Goal: Task Accomplishment & Management: Manage account settings

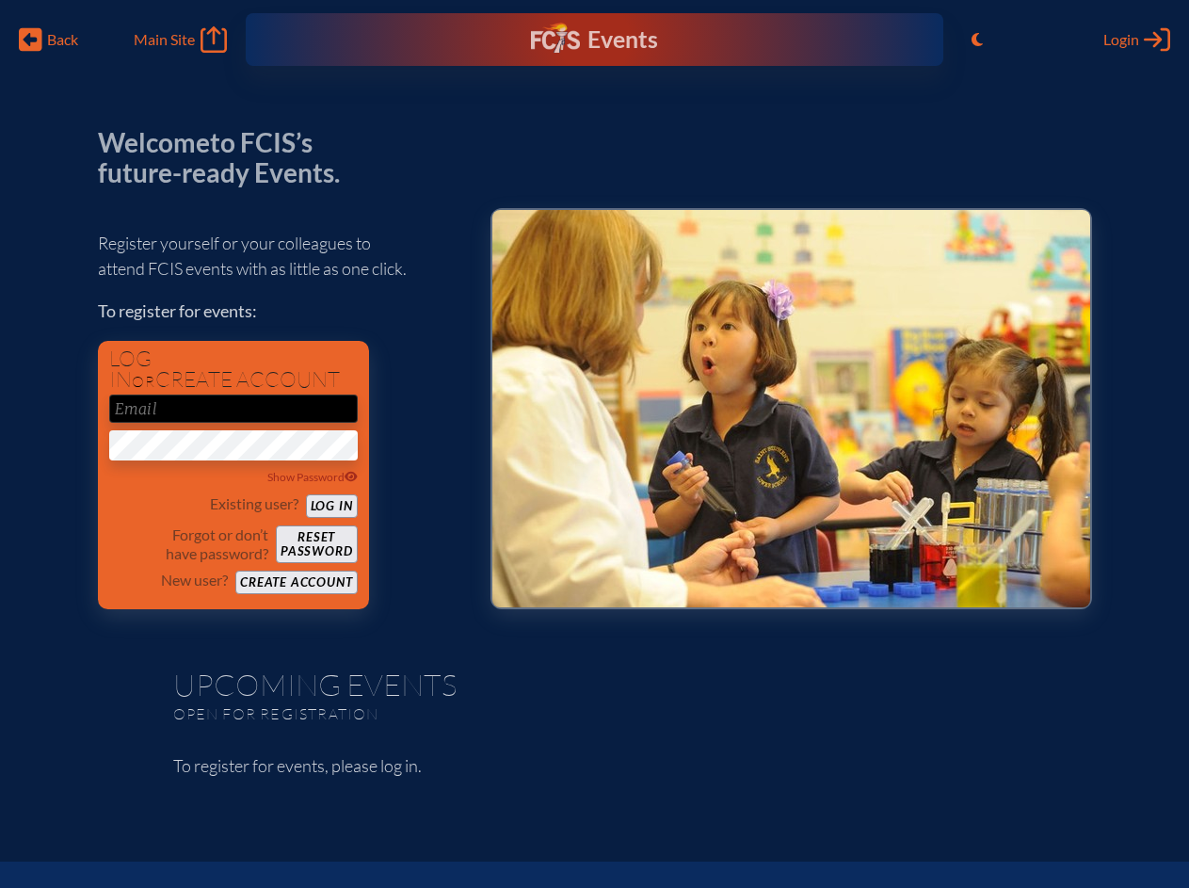
click at [49, 40] on span "Back" at bounding box center [62, 39] width 31 height 19
click at [977, 40] on icon "Toggle to Light Mode" at bounding box center [977, 39] width 11 height 15
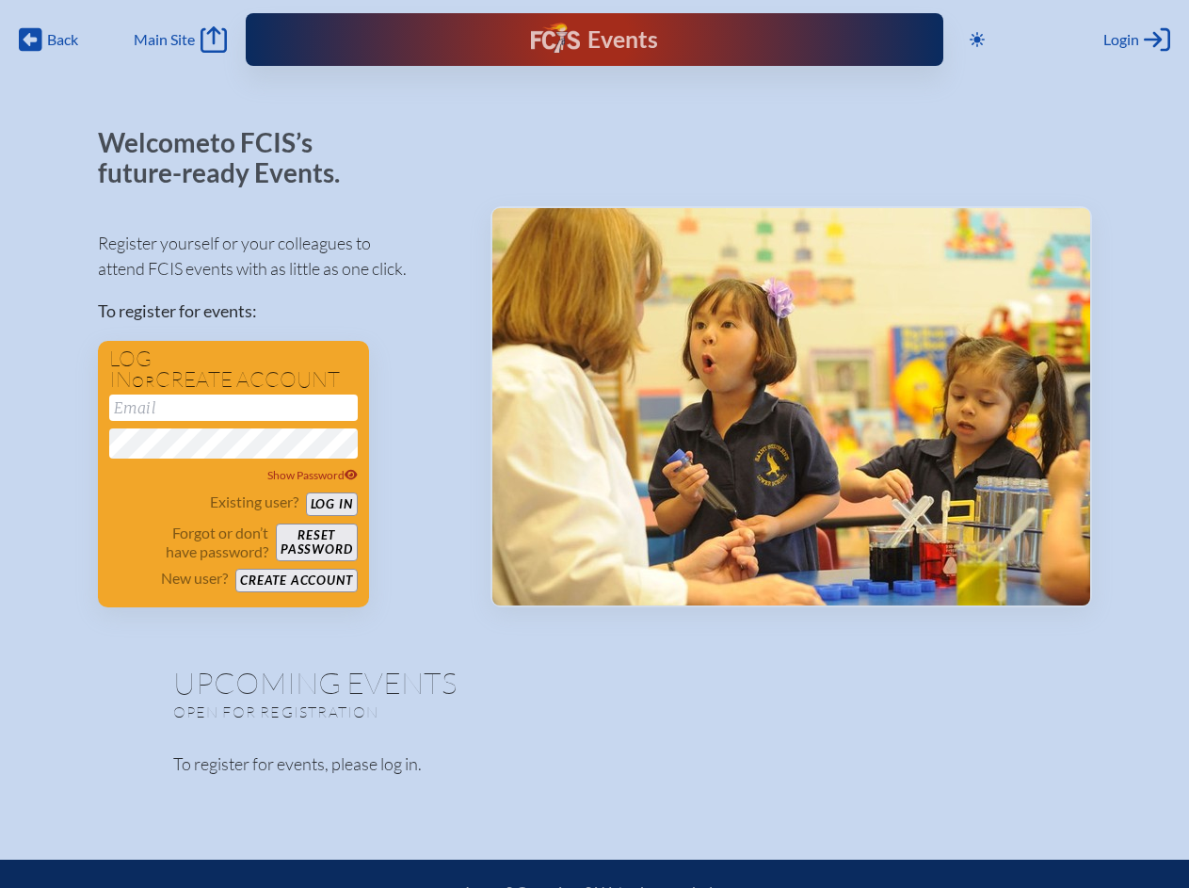
click at [1137, 40] on span "Login" at bounding box center [1122, 39] width 36 height 19
click at [234, 477] on div "Show Password" at bounding box center [233, 475] width 249 height 19
